Goal: Task Accomplishment & Management: Manage account settings

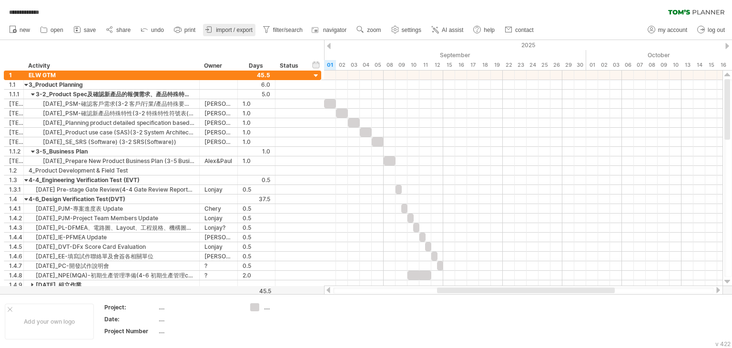
click at [231, 31] on span "import / export" at bounding box center [234, 30] width 37 height 7
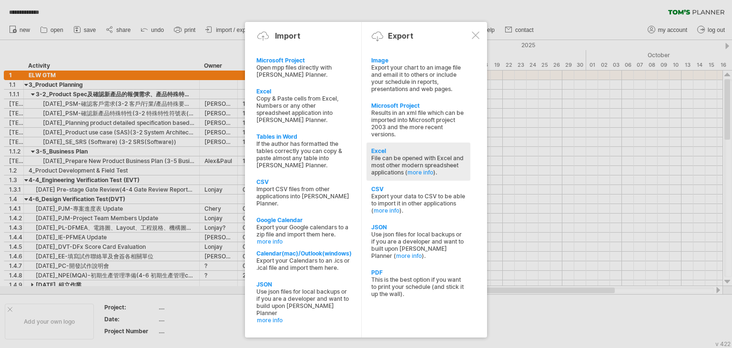
click at [405, 169] on div "File can be opened with Excel and most other modern spreadsheet applications ( …" at bounding box center [418, 164] width 94 height 21
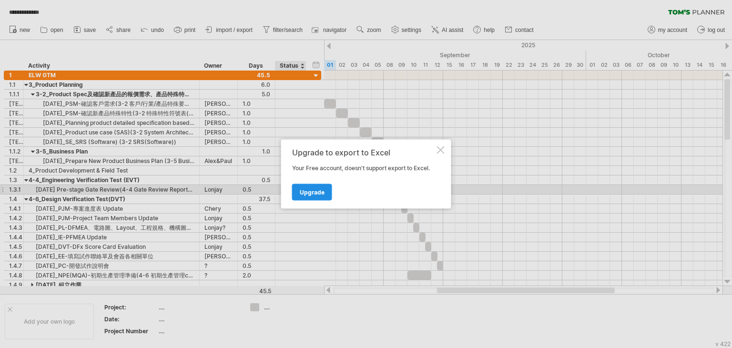
click at [323, 189] on span "Upgrade" at bounding box center [312, 192] width 25 height 7
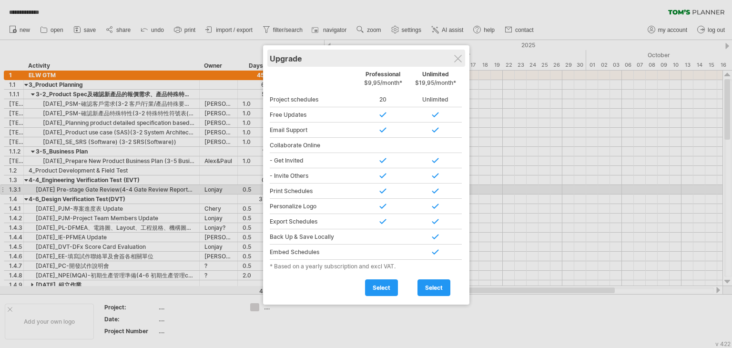
click at [462, 56] on div "Upgrade" at bounding box center [366, 58] width 193 height 17
click at [459, 60] on div at bounding box center [458, 59] width 8 height 8
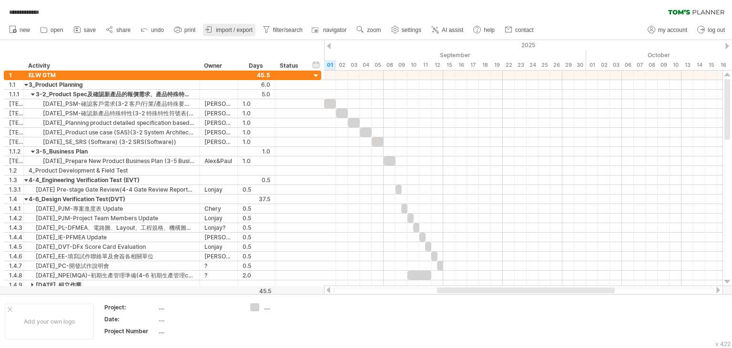
click at [236, 29] on span "import / export" at bounding box center [234, 30] width 37 height 7
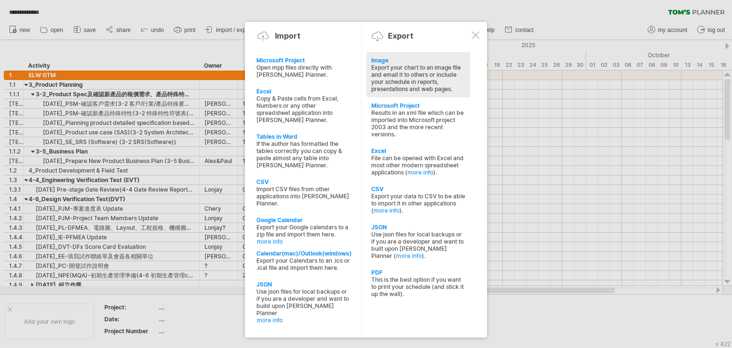
click at [385, 60] on div "Image" at bounding box center [418, 60] width 94 height 7
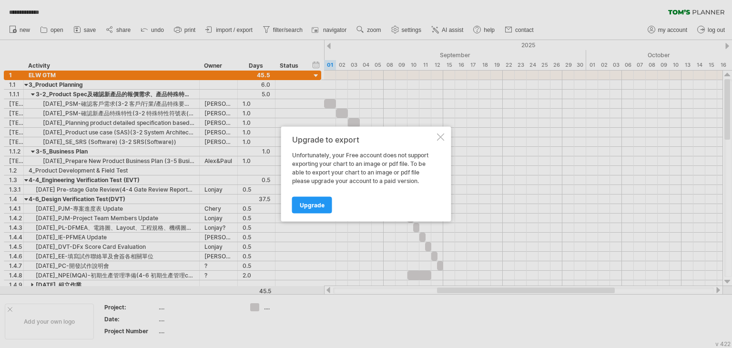
click at [437, 136] on div at bounding box center [441, 137] width 8 height 8
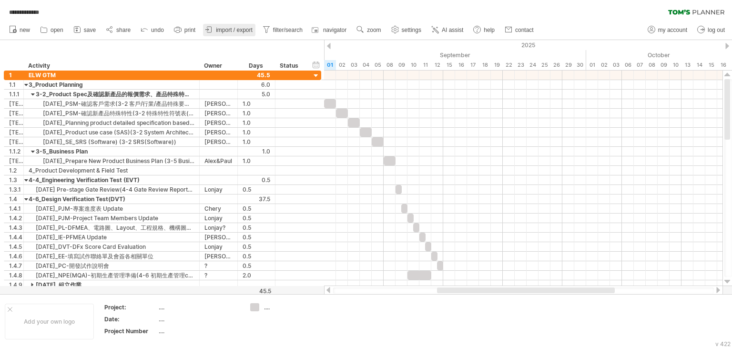
click at [237, 32] on span "import / export" at bounding box center [234, 30] width 37 height 7
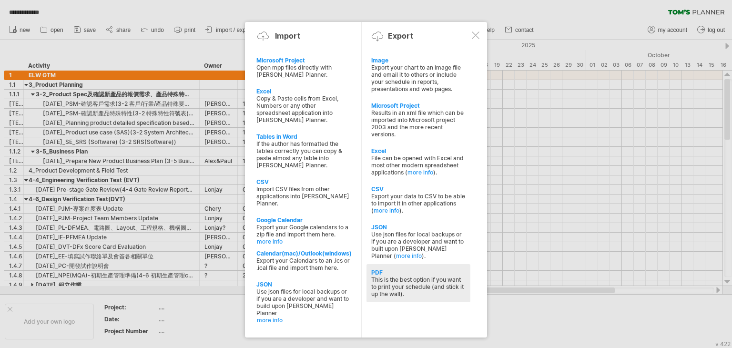
click at [419, 283] on div "This is the best option if you want to print your schedule (and stick it up the…" at bounding box center [418, 286] width 94 height 21
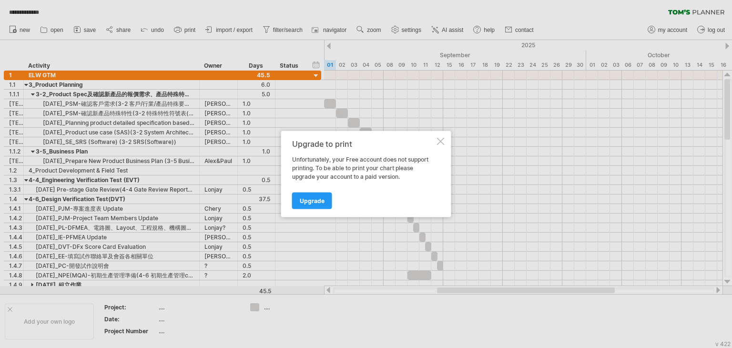
click at [439, 143] on div at bounding box center [441, 142] width 8 height 8
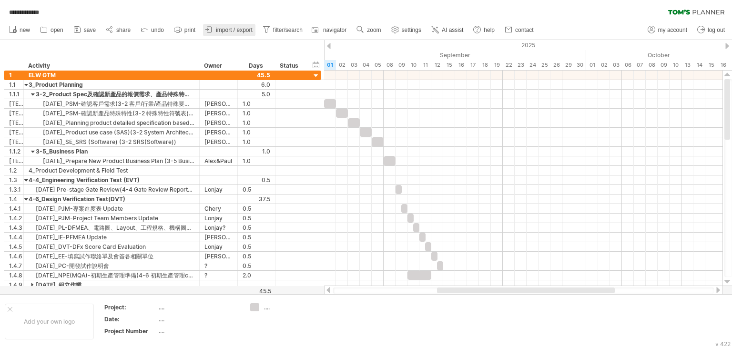
click at [227, 27] on span "import / export" at bounding box center [234, 30] width 37 height 7
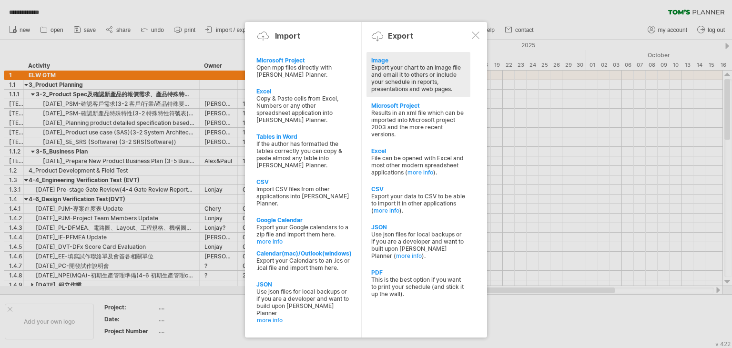
click at [425, 71] on div "Export your chart to an image file and email it to others or include your sched…" at bounding box center [418, 78] width 94 height 29
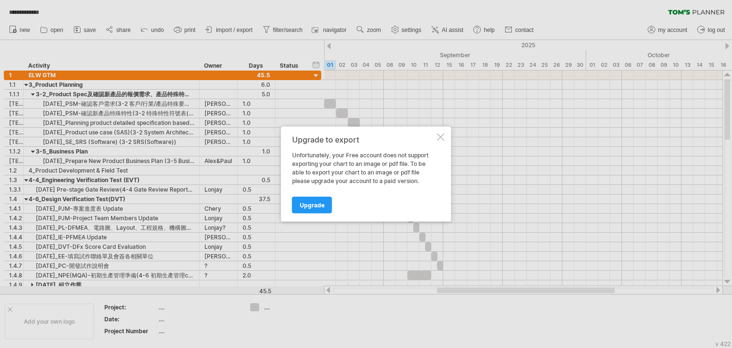
click at [440, 134] on div at bounding box center [441, 137] width 8 height 8
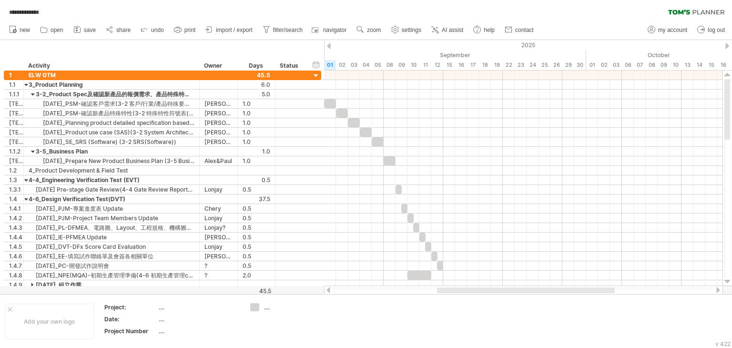
drag, startPoint x: 399, startPoint y: 290, endPoint x: 354, endPoint y: 293, distance: 45.3
click at [354, 293] on div at bounding box center [523, 290] width 381 height 6
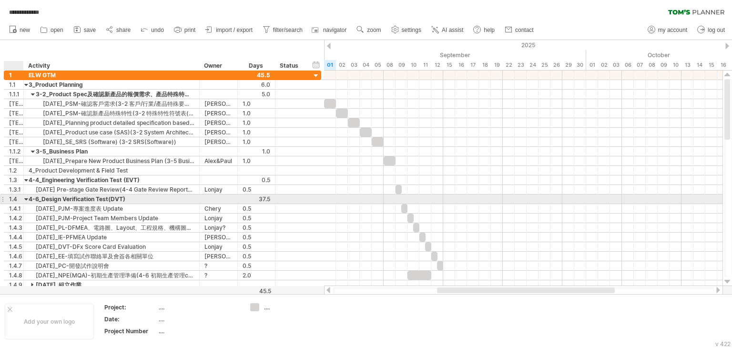
click at [25, 197] on div at bounding box center [26, 198] width 4 height 9
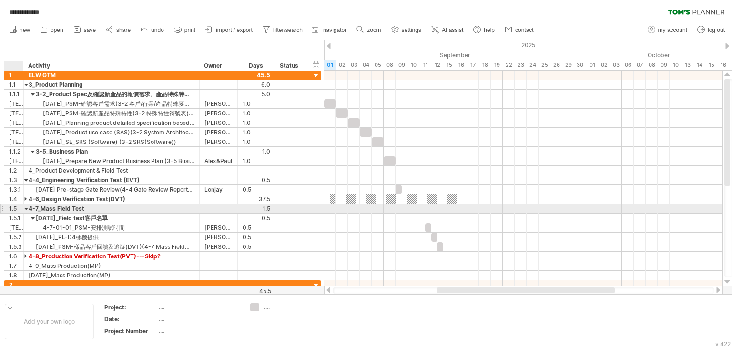
click at [27, 208] on div at bounding box center [26, 208] width 4 height 9
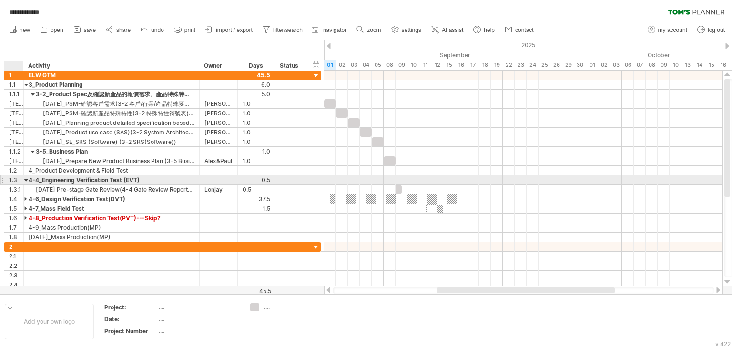
click at [26, 178] on div at bounding box center [26, 179] width 4 height 9
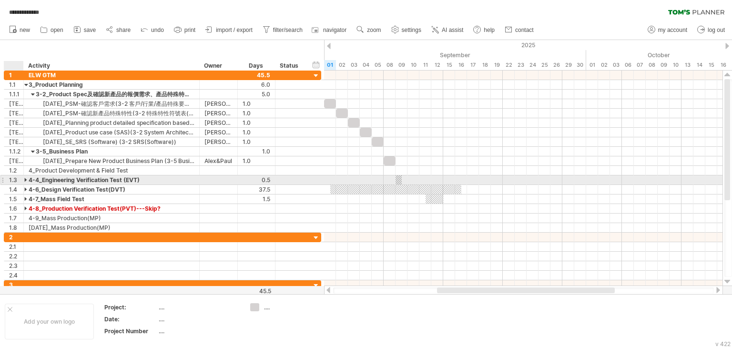
click at [26, 178] on div at bounding box center [26, 179] width 4 height 9
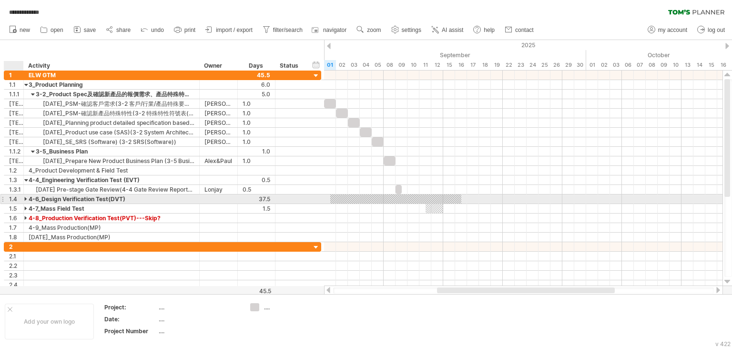
click at [27, 201] on div at bounding box center [26, 198] width 4 height 9
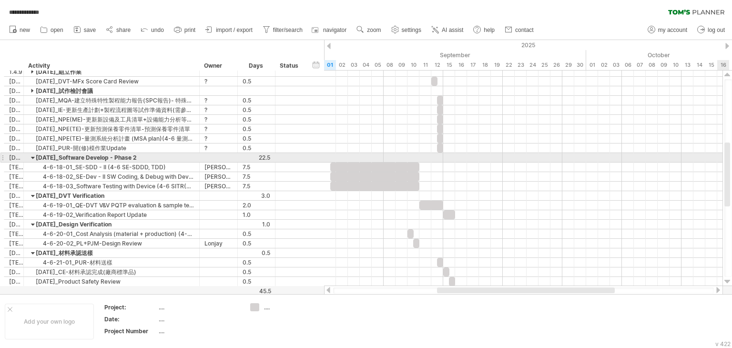
click at [728, 162] on div at bounding box center [727, 174] width 6 height 64
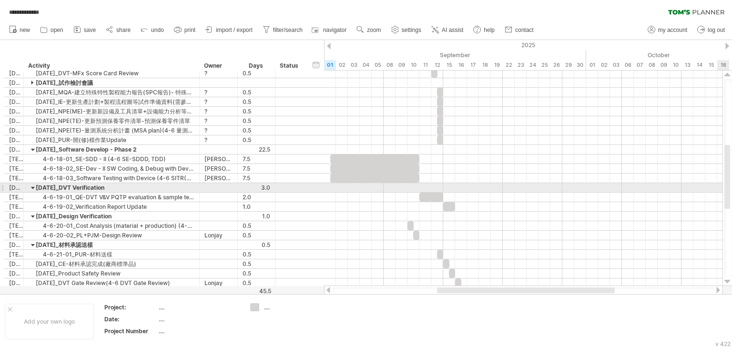
click at [728, 186] on div at bounding box center [727, 177] width 6 height 64
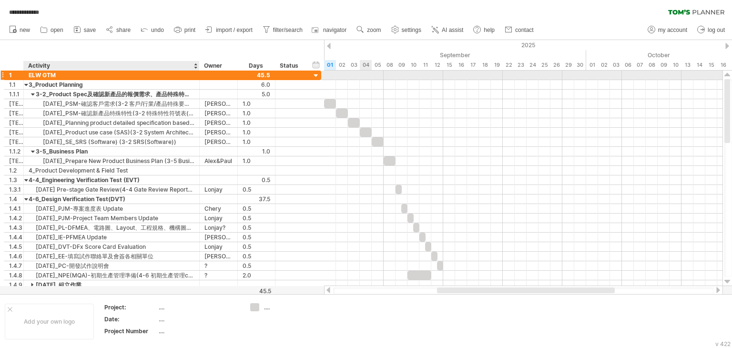
click at [42, 77] on div "ELW GTM" at bounding box center [112, 74] width 166 height 9
type input "**********"
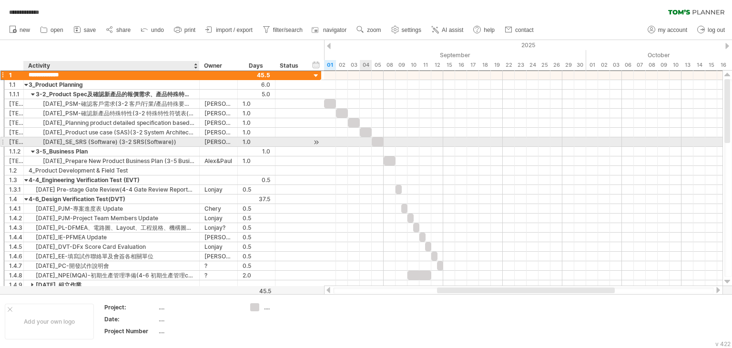
click at [124, 144] on div "[DATE]_SE_SRS (Software) (3-2 SRS(Software))" at bounding box center [112, 141] width 166 height 9
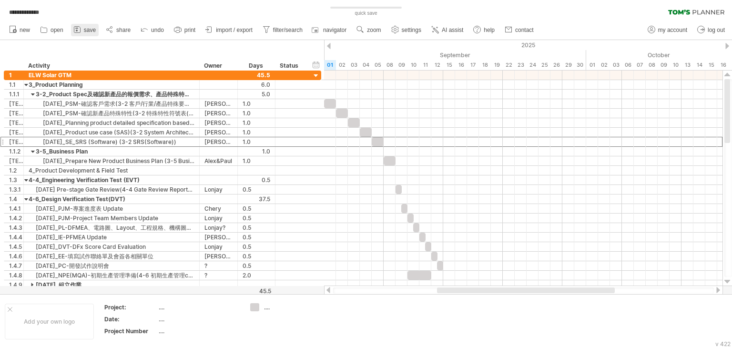
click at [84, 31] on span "save" at bounding box center [90, 30] width 12 height 7
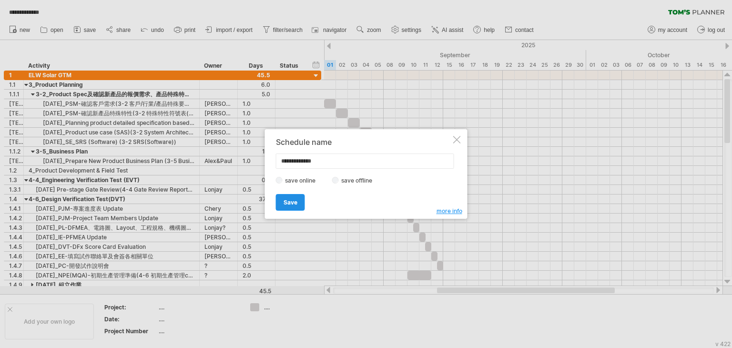
click at [291, 206] on link "Save" at bounding box center [290, 202] width 29 height 17
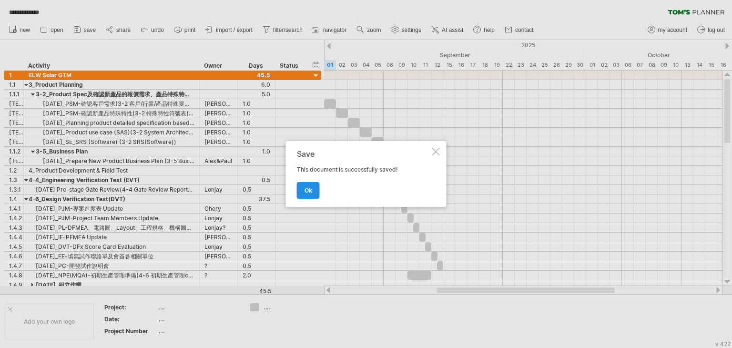
click at [314, 191] on link "ok" at bounding box center [308, 190] width 23 height 17
